Goal: Task Accomplishment & Management: Use online tool/utility

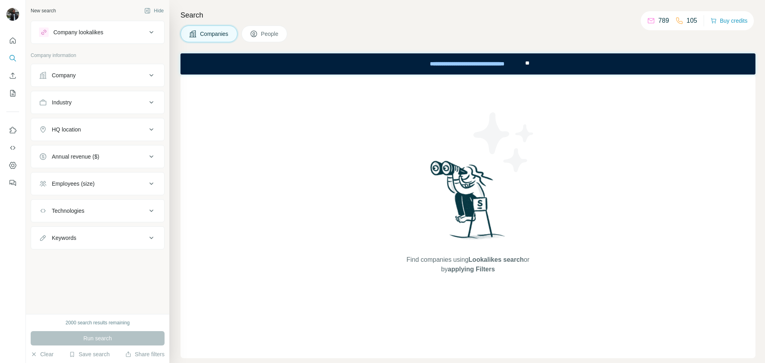
click at [8, 40] on button "Quick start" at bounding box center [12, 40] width 13 height 14
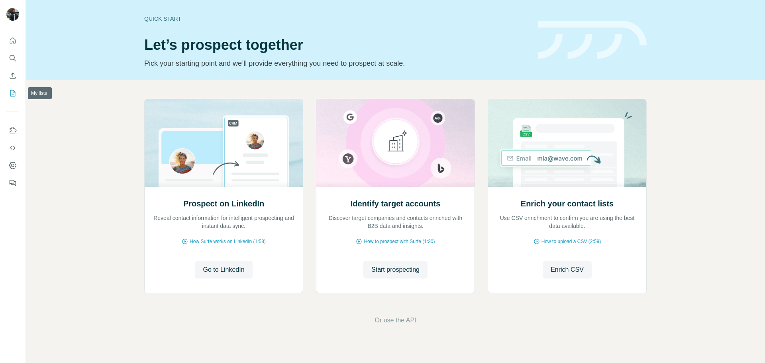
click at [14, 93] on icon "My lists" at bounding box center [13, 93] width 8 height 8
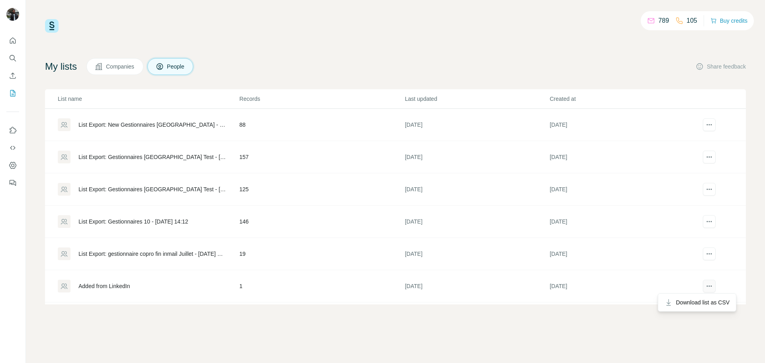
click at [713, 285] on icon "actions" at bounding box center [709, 286] width 8 height 8
drag, startPoint x: 590, startPoint y: 327, endPoint x: 530, endPoint y: 312, distance: 62.3
click at [590, 328] on div "789 105 Buy credits My lists Companies People Share feedback List name Records …" at bounding box center [395, 181] width 739 height 363
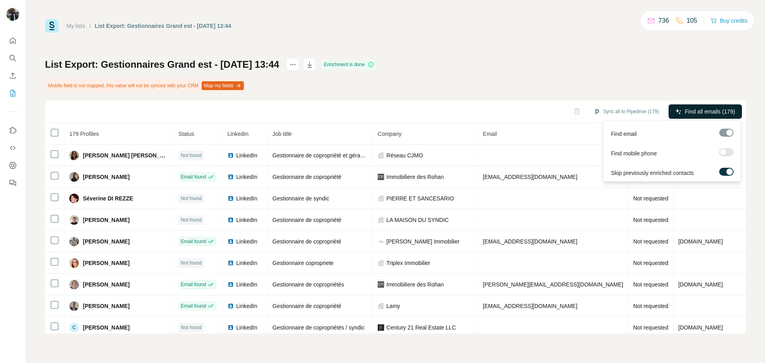
click at [694, 108] on span "Find all emails (179)" at bounding box center [710, 112] width 50 height 8
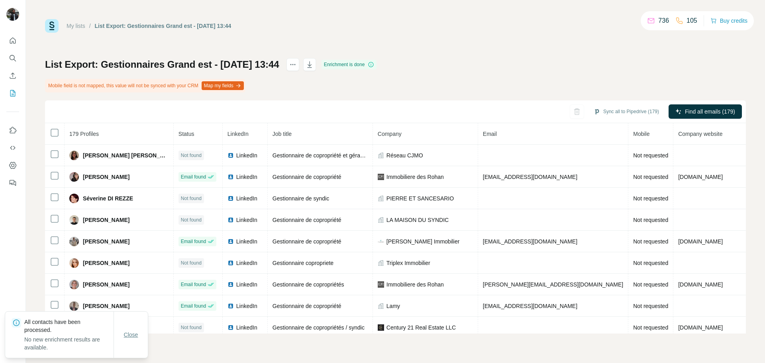
click at [128, 337] on span "Close" at bounding box center [131, 335] width 14 height 8
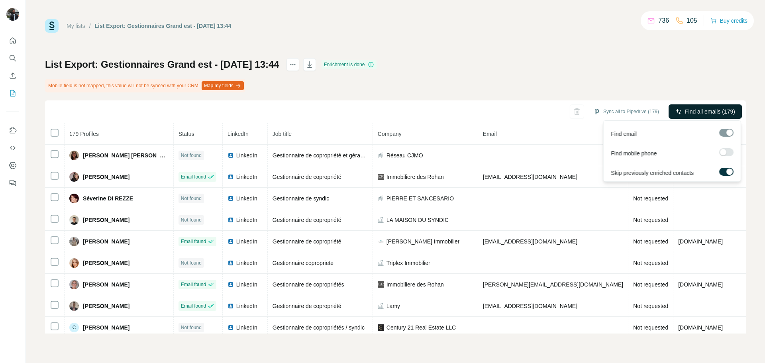
click at [709, 116] on button "Find all emails (179)" at bounding box center [705, 111] width 73 height 14
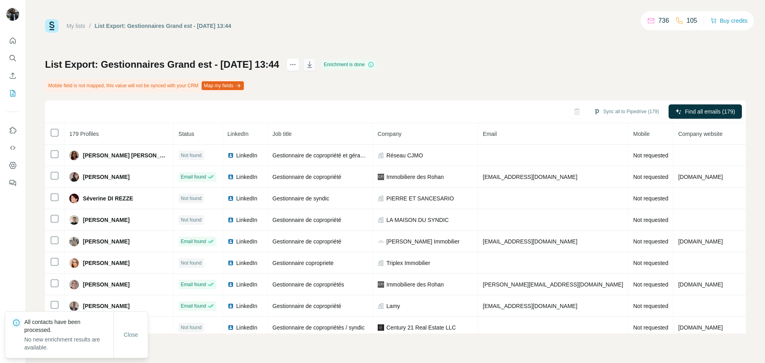
click at [314, 63] on icon "button" at bounding box center [310, 65] width 8 height 8
